Goal: Navigation & Orientation: Find specific page/section

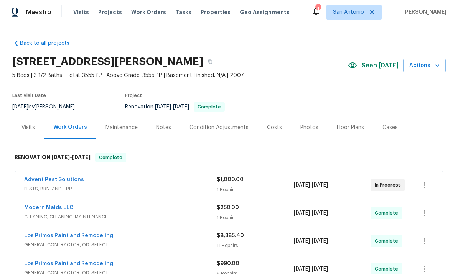
click at [162, 125] on div "Notes" at bounding box center [163, 128] width 15 height 8
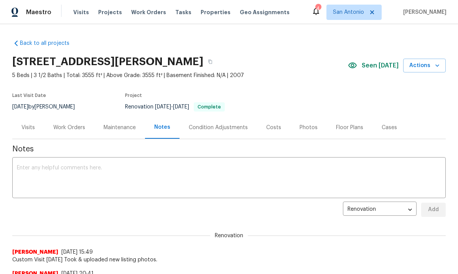
click at [62, 126] on div "Work Orders" at bounding box center [69, 128] width 32 height 8
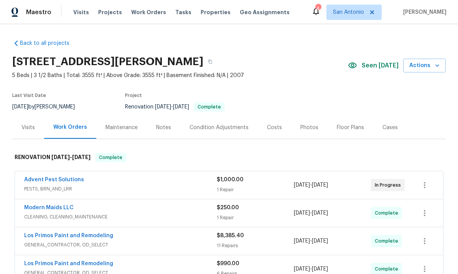
click at [261, 129] on div "Costs" at bounding box center [274, 127] width 33 height 23
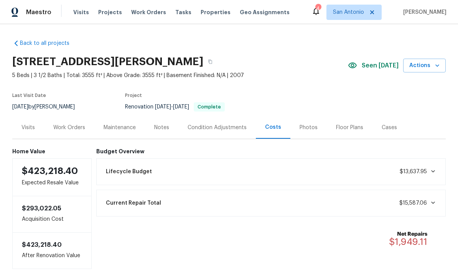
click at [313, 126] on div "Photos" at bounding box center [309, 128] width 18 height 8
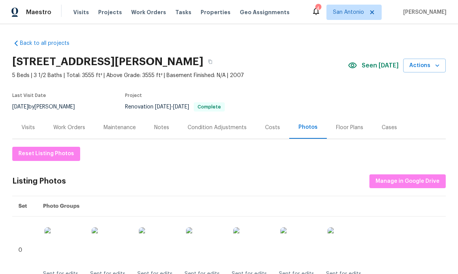
click at [349, 129] on div "Floor Plans" at bounding box center [349, 128] width 27 height 8
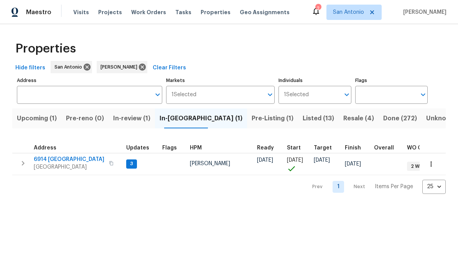
click at [53, 165] on span "San Antonio, TX 78242" at bounding box center [69, 168] width 71 height 8
click at [138, 122] on span "In-review (1)" at bounding box center [131, 118] width 37 height 11
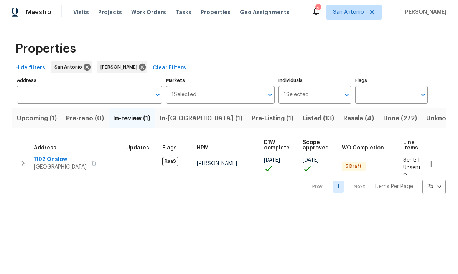
click at [53, 161] on span "1102 Onslow" at bounding box center [60, 160] width 53 height 8
click at [34, 117] on span "Upcoming (1)" at bounding box center [37, 118] width 40 height 11
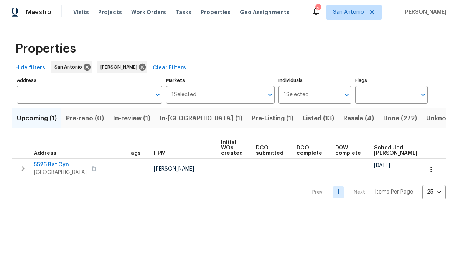
click at [48, 172] on span "San Antonio, TX 78252" at bounding box center [60, 173] width 53 height 8
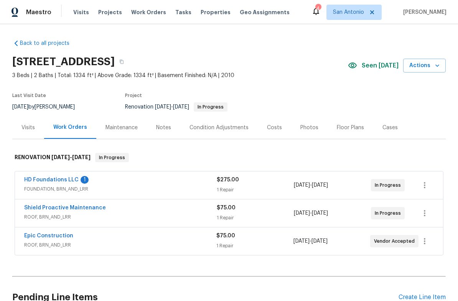
click at [54, 181] on link "HD Foundations LLC" at bounding box center [51, 179] width 55 height 5
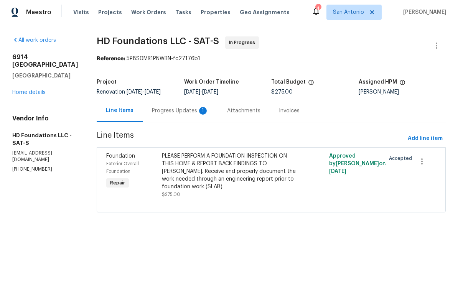
click at [170, 112] on div "Progress Updates 1" at bounding box center [180, 111] width 57 height 8
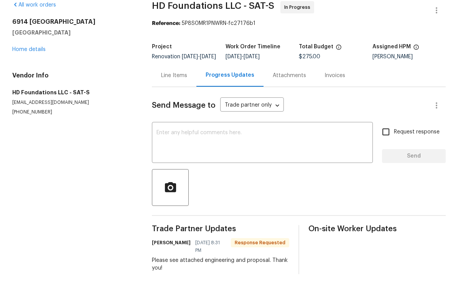
scroll to position [19, 0]
click at [169, 91] on div "Line Items" at bounding box center [174, 102] width 45 height 23
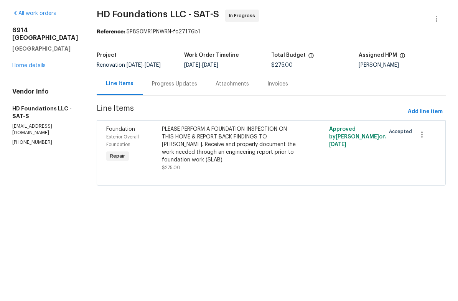
click at [22, 90] on link "Home details" at bounding box center [28, 92] width 33 height 5
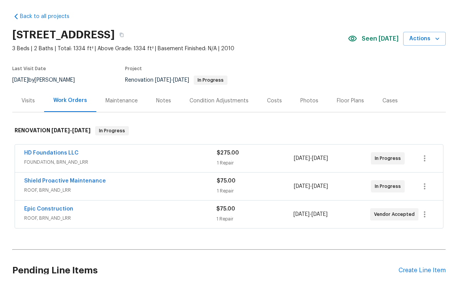
click at [164, 124] on div "Notes" at bounding box center [163, 128] width 15 height 8
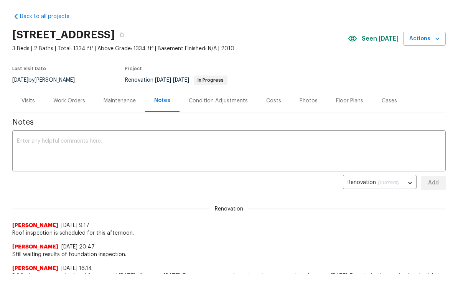
click at [23, 124] on div "Visits" at bounding box center [27, 128] width 13 height 8
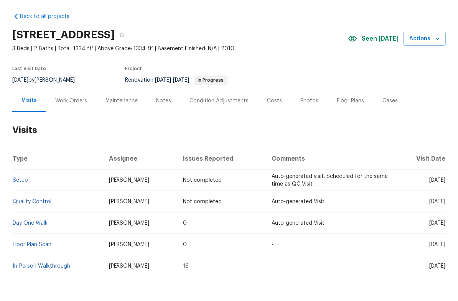
click at [166, 124] on div "Notes" at bounding box center [163, 128] width 15 height 8
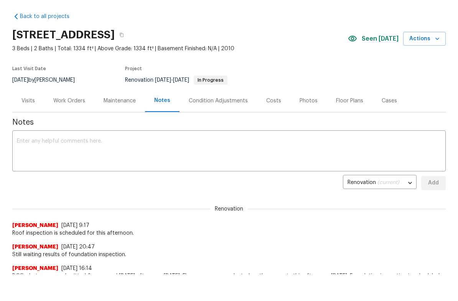
click at [63, 124] on div "Work Orders" at bounding box center [69, 128] width 32 height 8
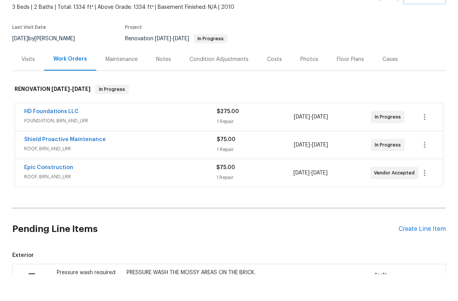
scroll to position [38, 0]
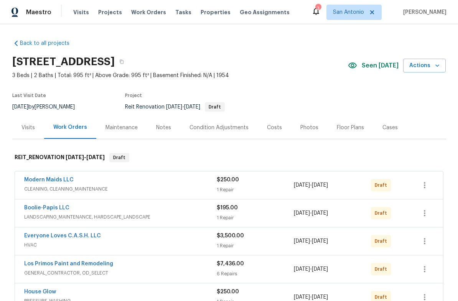
click at [161, 127] on div "Notes" at bounding box center [163, 128] width 15 height 8
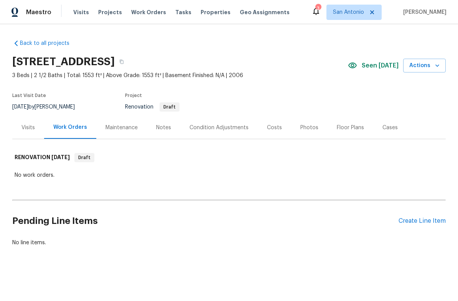
click at [162, 131] on div "Notes" at bounding box center [163, 128] width 15 height 8
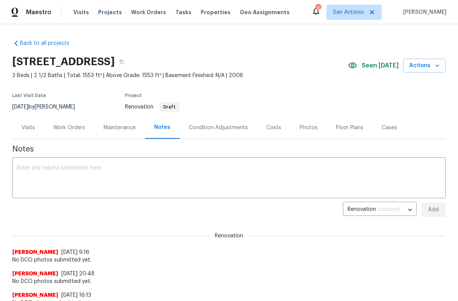
scroll to position [-1, 0]
